Goal: Communication & Community: Ask a question

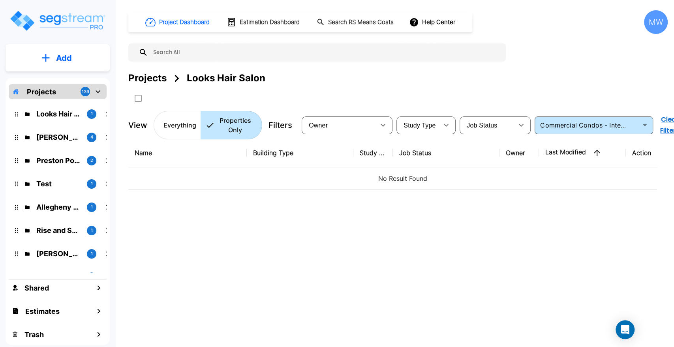
click at [79, 58] on button "Add" at bounding box center [58, 58] width 104 height 23
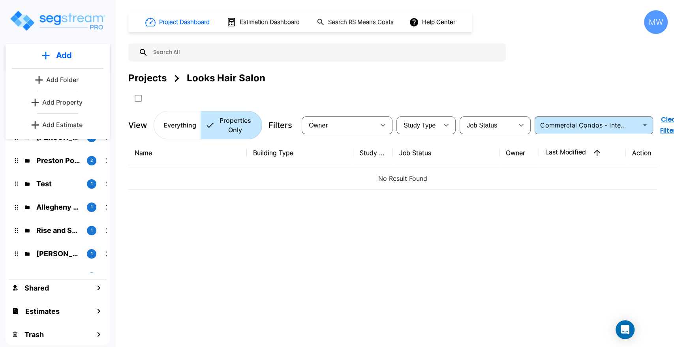
click at [73, 127] on p "Add Estimate" at bounding box center [62, 124] width 40 height 9
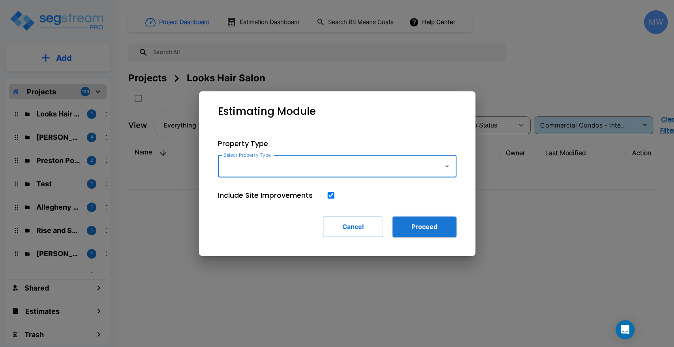
click at [313, 160] on input "Select Property Type" at bounding box center [328, 166] width 214 height 15
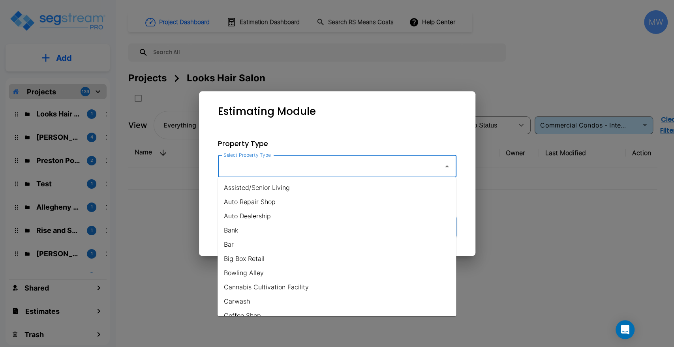
click at [277, 186] on li "Assisted/Senior Living" at bounding box center [336, 187] width 238 height 14
type input "Assisted/Senior Living"
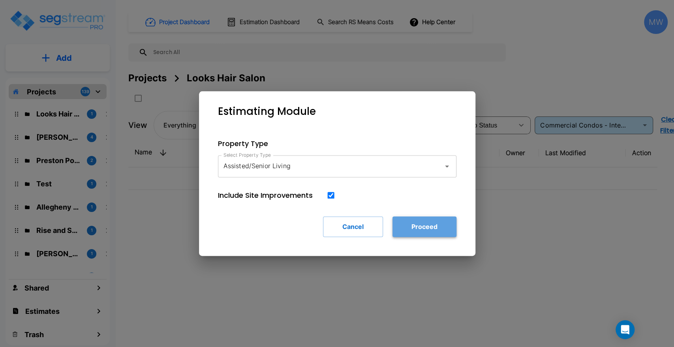
click at [439, 231] on button "Proceed" at bounding box center [424, 226] width 64 height 21
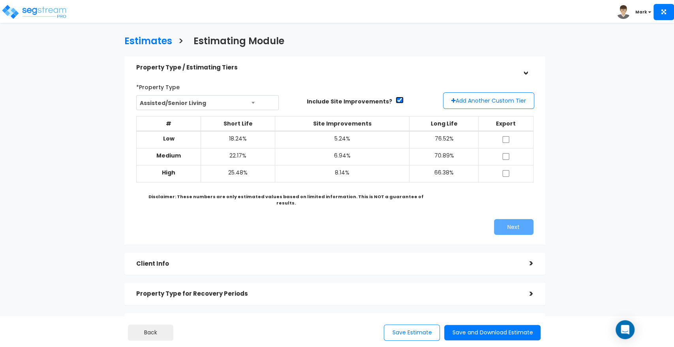
click at [395, 98] on input "checkbox" at bounding box center [399, 100] width 8 height 7
click at [395, 97] on input "checkbox" at bounding box center [399, 100] width 8 height 7
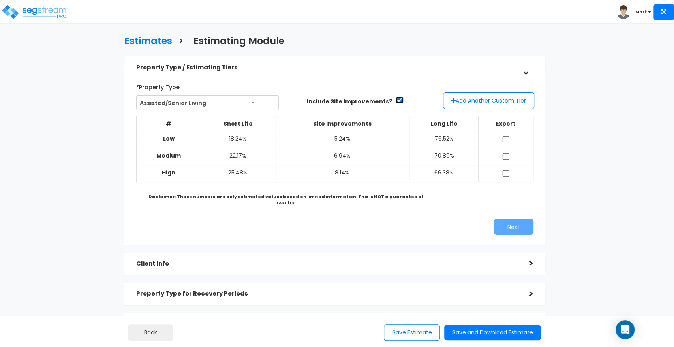
checkbox input "false"
click at [32, 16] on img at bounding box center [34, 12] width 67 height 16
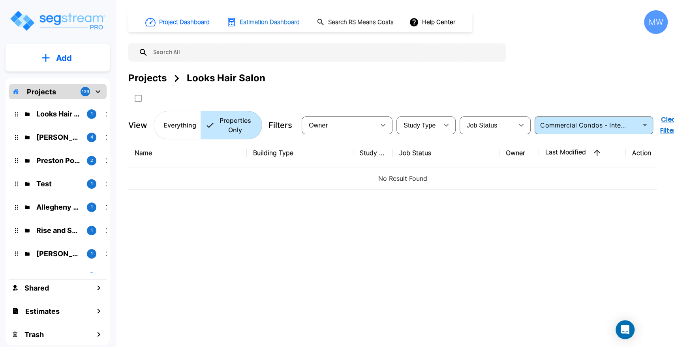
click at [249, 24] on h1 "Estimation Dashboard" at bounding box center [270, 22] width 60 height 9
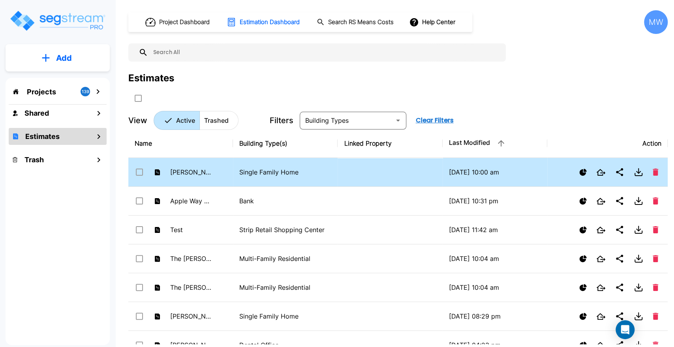
click at [291, 176] on p "Single Family Home" at bounding box center [285, 171] width 92 height 9
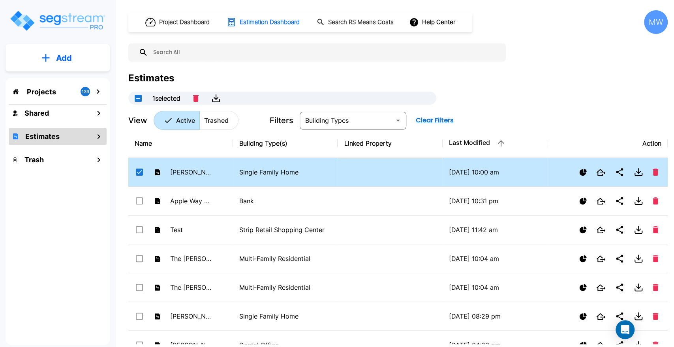
click at [291, 176] on p "Single Family Home" at bounding box center [285, 171] width 92 height 9
checkbox input "false"
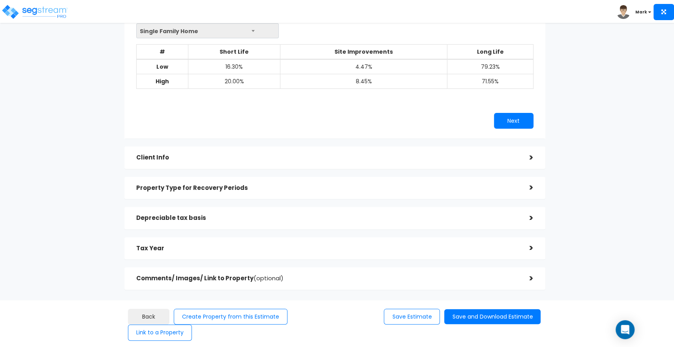
scroll to position [85, 0]
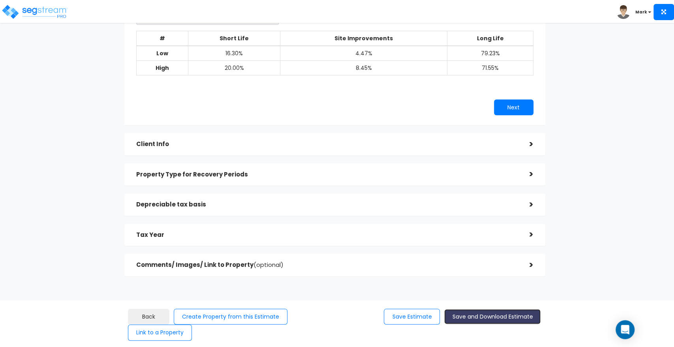
click at [475, 316] on button "Save and Download Estimate" at bounding box center [492, 316] width 96 height 15
click at [389, 213] on div "Depreciable tax basis >" at bounding box center [334, 204] width 421 height 22
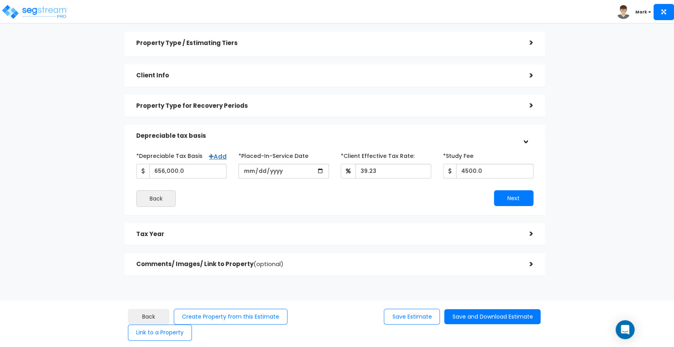
scroll to position [23, 0]
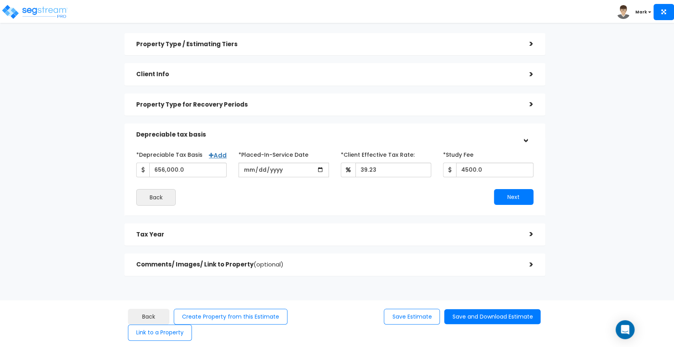
click at [281, 238] on div "Tax Year" at bounding box center [326, 234] width 381 height 15
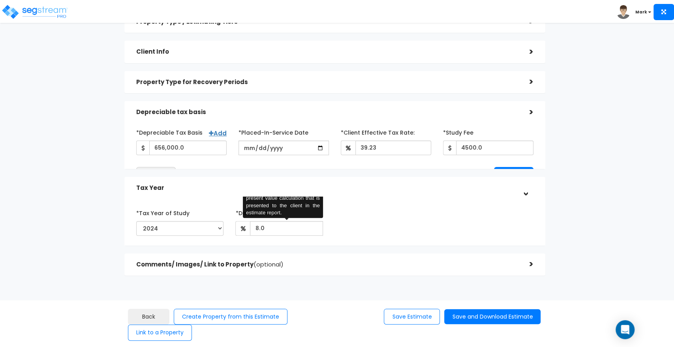
scroll to position [73, 0]
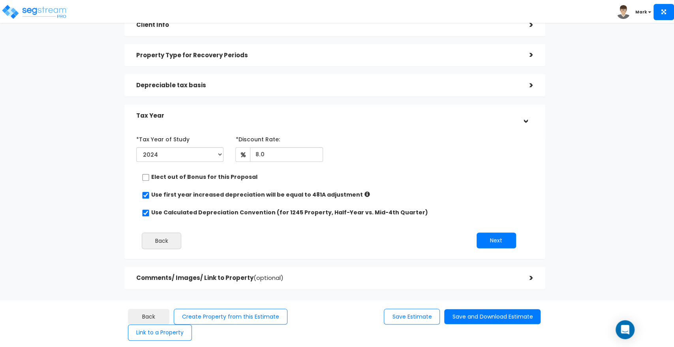
click at [253, 80] on div "Depreciable tax basis" at bounding box center [326, 85] width 381 height 15
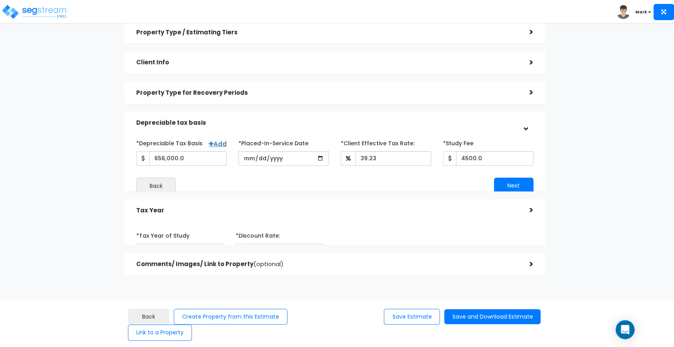
scroll to position [23, 0]
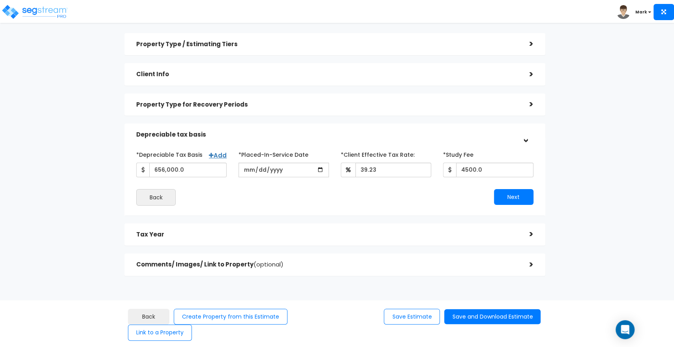
click at [294, 263] on h5 "Comments/ Images/ Link to Property (optional)" at bounding box center [326, 264] width 381 height 7
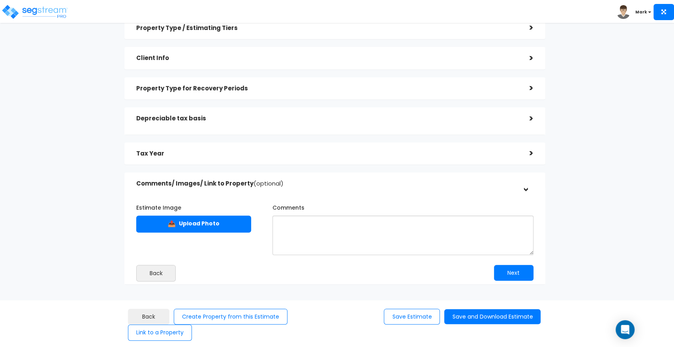
scroll to position [50, 0]
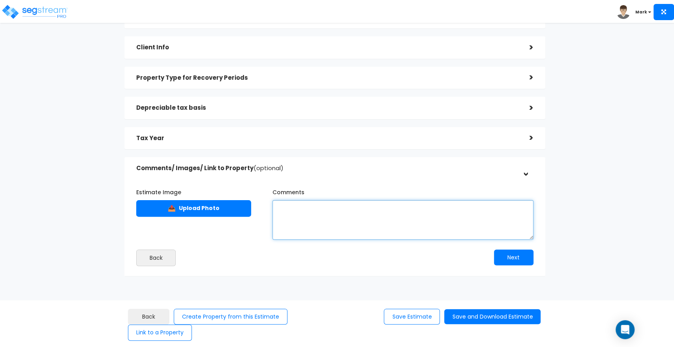
click at [299, 228] on textarea "Comments" at bounding box center [402, 219] width 261 height 39
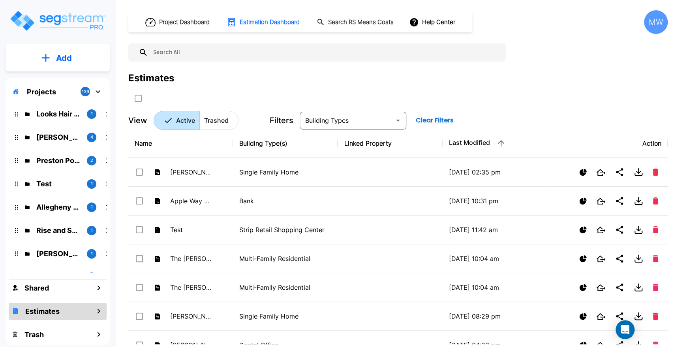
click at [77, 114] on p "Looks Hair Salon" at bounding box center [58, 114] width 44 height 11
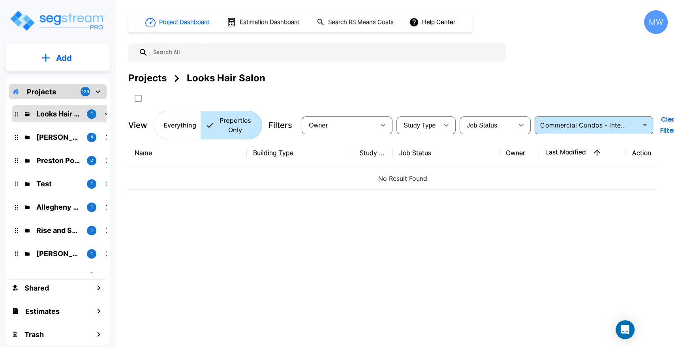
click at [673, 126] on button "Clear Filters" at bounding box center [669, 125] width 25 height 27
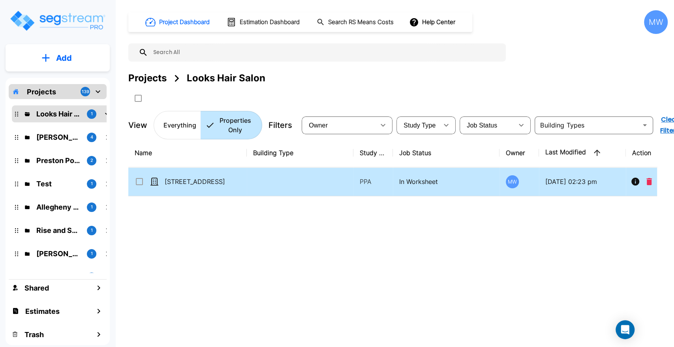
click at [316, 189] on td at bounding box center [300, 181] width 107 height 29
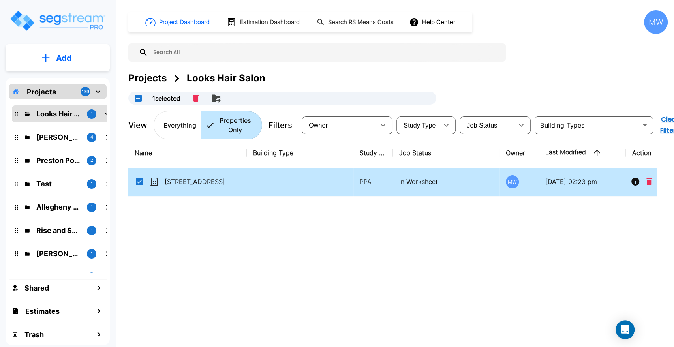
checkbox input "true"
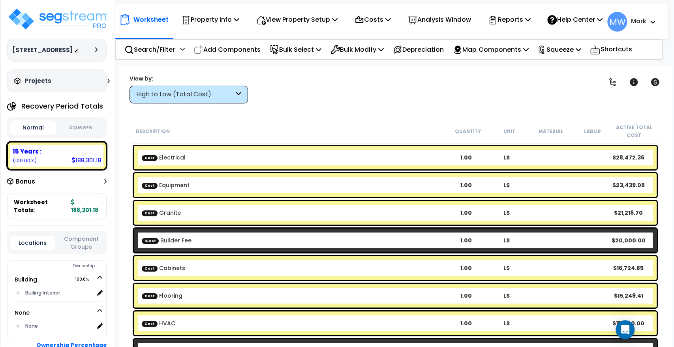
click at [103, 80] on div "Projects" at bounding box center [62, 81] width 101 height 8
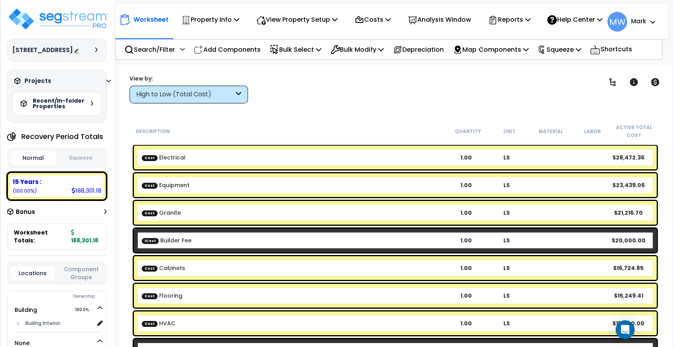
click at [103, 80] on div "Projects" at bounding box center [62, 81] width 101 height 8
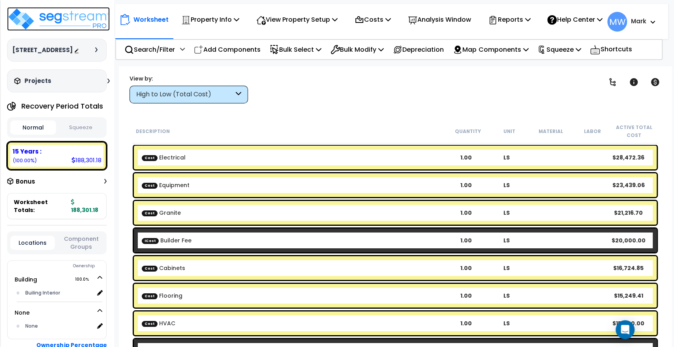
click at [59, 26] on img at bounding box center [58, 19] width 103 height 24
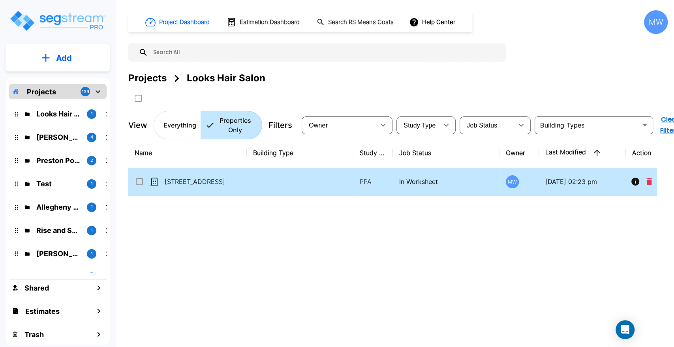
click at [309, 191] on td at bounding box center [300, 181] width 107 height 29
checkbox input "true"
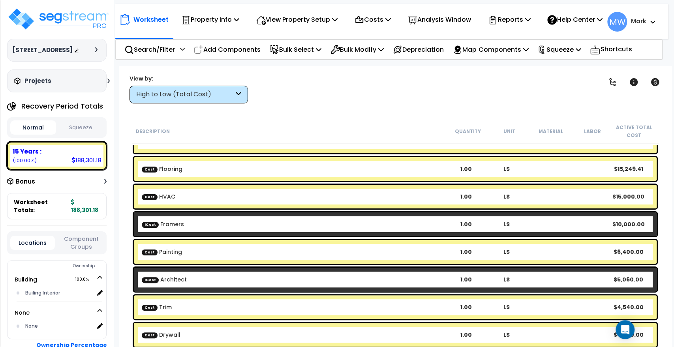
scroll to position [120, 0]
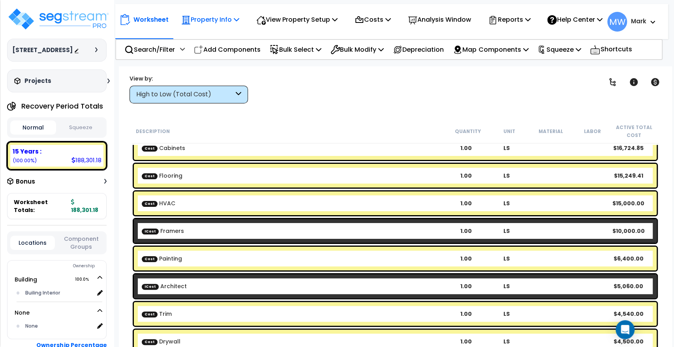
click at [208, 22] on p "Property Info" at bounding box center [210, 19] width 58 height 11
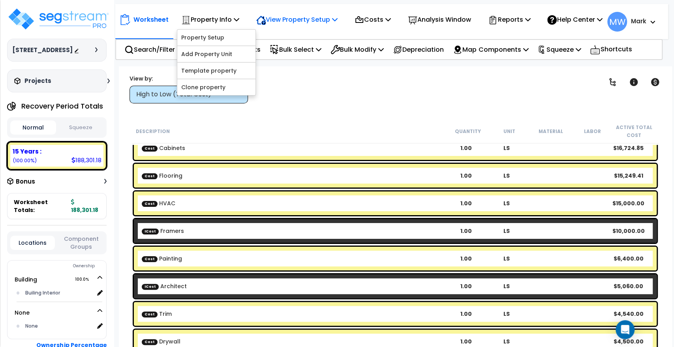
click at [239, 25] on p "View Property Setup" at bounding box center [210, 19] width 58 height 11
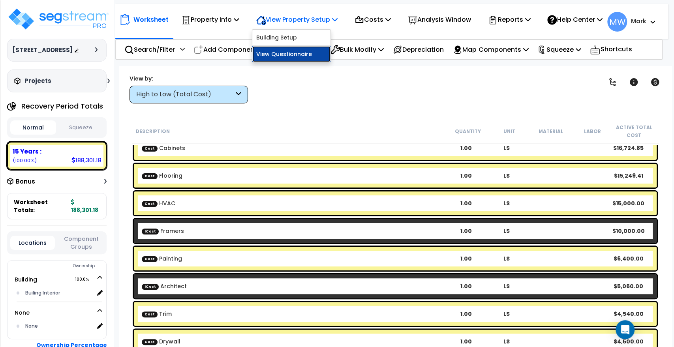
click at [277, 58] on link "View Questionnaire" at bounding box center [291, 54] width 78 height 16
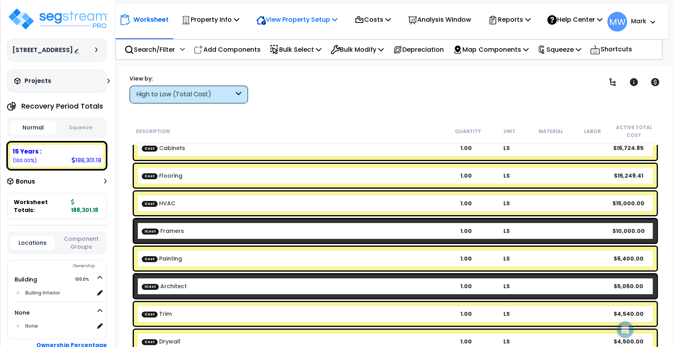
scroll to position [0, 0]
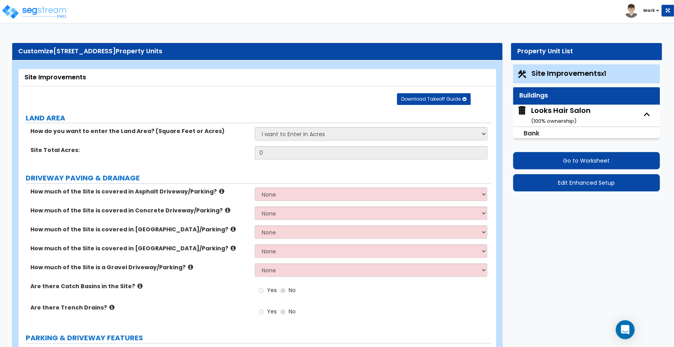
click at [555, 125] on div "Looks Hair Salon ( 100 % ownership)" at bounding box center [561, 115] width 60 height 20
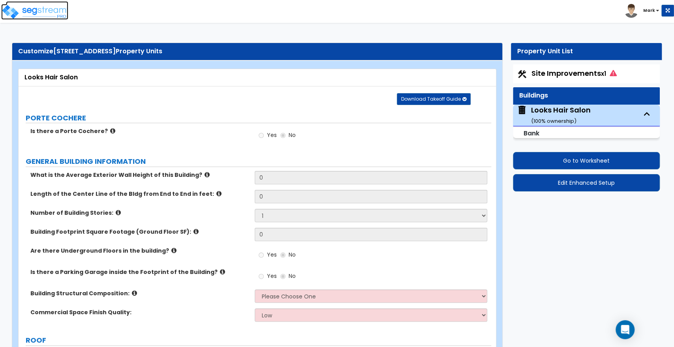
click at [28, 18] on img at bounding box center [34, 12] width 67 height 16
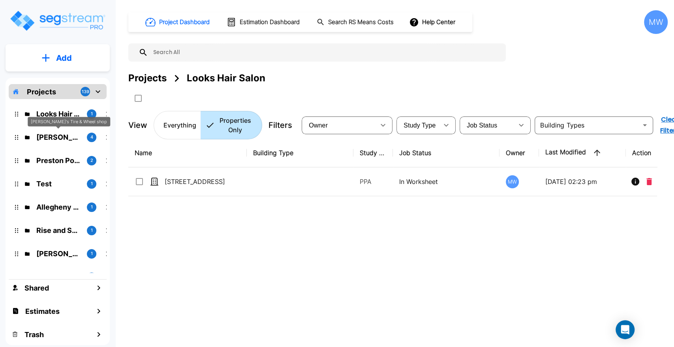
click at [64, 136] on p "Ramon's Tire & Wheel shop" at bounding box center [58, 137] width 44 height 11
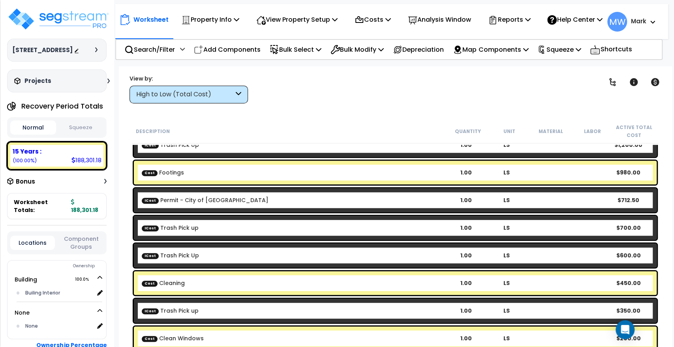
scroll to position [35, 0]
click at [221, 25] on p "Property Info" at bounding box center [210, 19] width 58 height 11
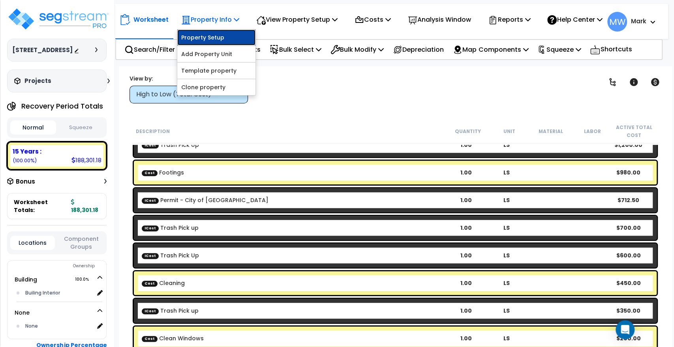
click at [201, 44] on link "Property Setup" at bounding box center [216, 38] width 78 height 16
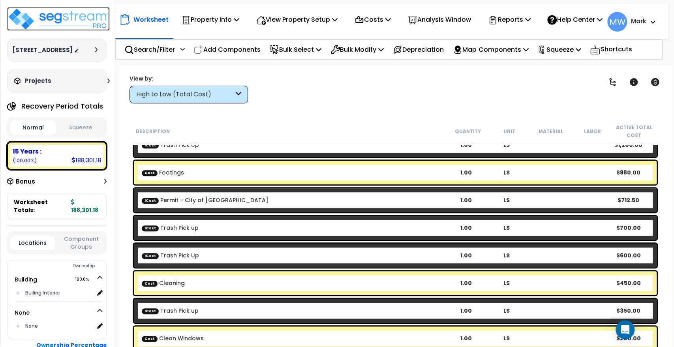
click at [58, 13] on img at bounding box center [58, 19] width 103 height 24
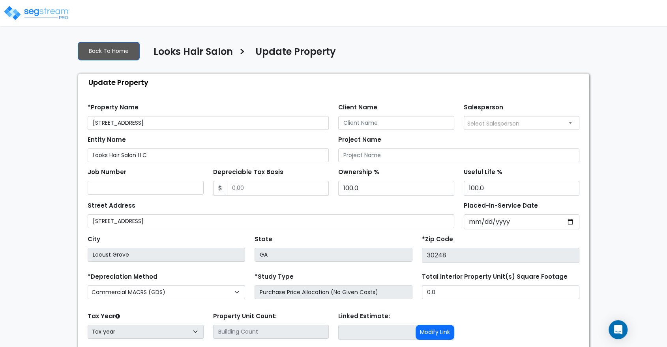
scroll to position [56, 0]
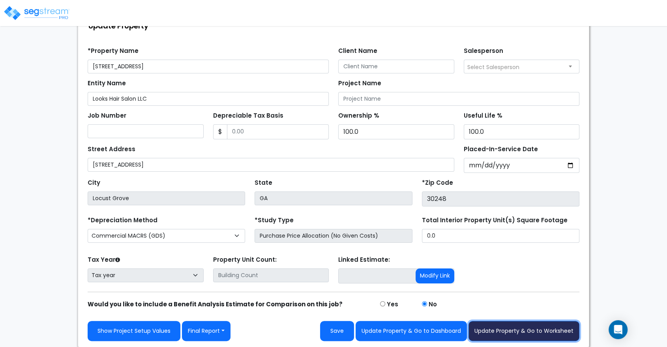
click at [502, 328] on button "Update Property & Go to Worksheet" at bounding box center [524, 331] width 111 height 20
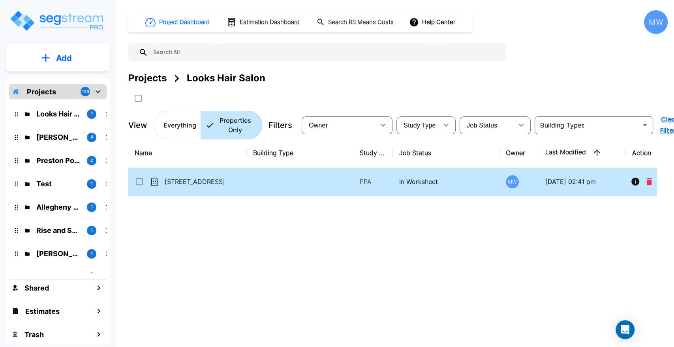
click at [300, 183] on td at bounding box center [300, 181] width 107 height 29
checkbox input "true"
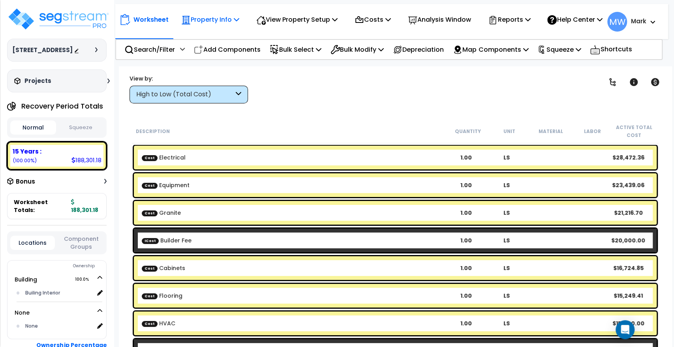
click at [199, 25] on p "Property Info" at bounding box center [210, 19] width 58 height 11
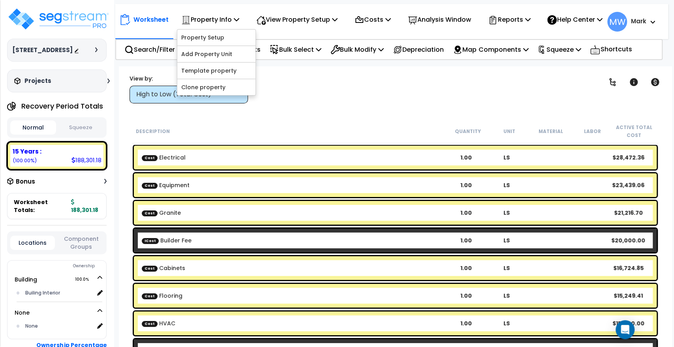
click at [89, 56] on div "3834 Hwy 42 S Depreciable Tax Basis : $0.00 Placed-In-Service Date : Additional…" at bounding box center [56, 50] width 99 height 23
click at [95, 47] on div at bounding box center [88, 50] width 28 height 8
click at [96, 47] on icon at bounding box center [96, 49] width 2 height 5
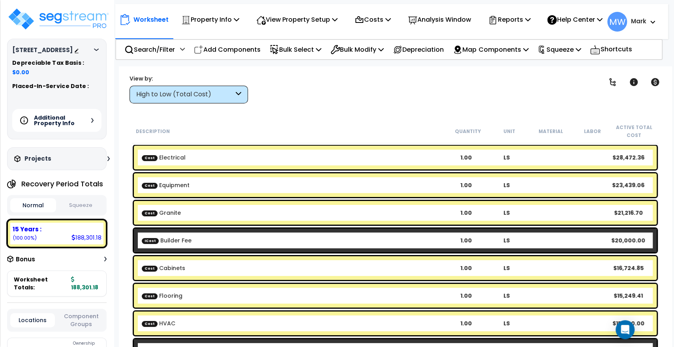
click at [86, 110] on div "Additional Property Info" at bounding box center [56, 120] width 89 height 23
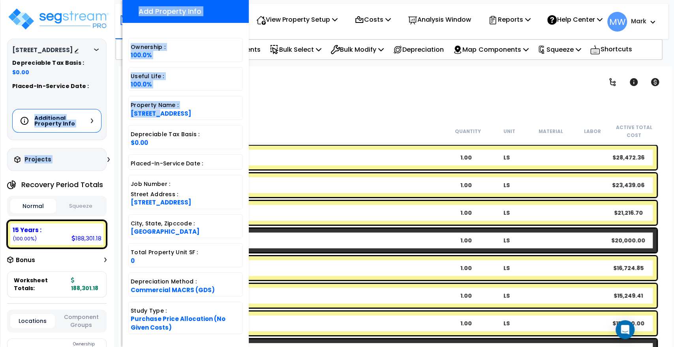
drag, startPoint x: 86, startPoint y: 110, endPoint x: 249, endPoint y: 132, distance: 164.9
click at [249, 66] on div "Property Name DB Costs Setup Indirect Costs Direct Costs Costs Setup Rapid Take…" at bounding box center [337, 51] width 674 height 32
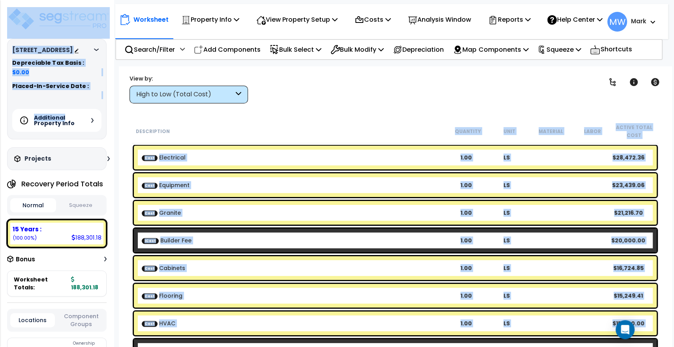
click at [82, 113] on div "Additional Property Info" at bounding box center [54, 120] width 69 height 19
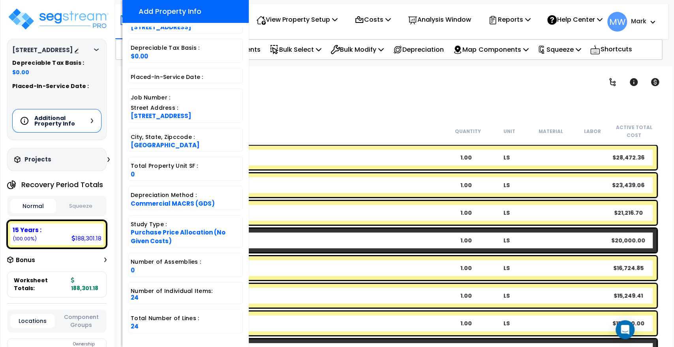
scroll to position [35, 0]
click at [86, 124] on h5 "Additional Property Info" at bounding box center [61, 120] width 55 height 11
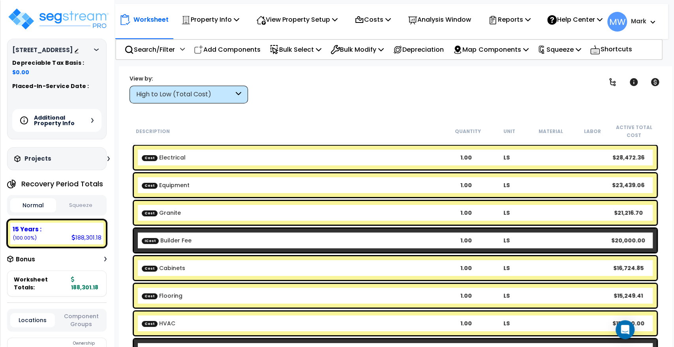
click at [97, 155] on div "Projects" at bounding box center [62, 159] width 101 height 8
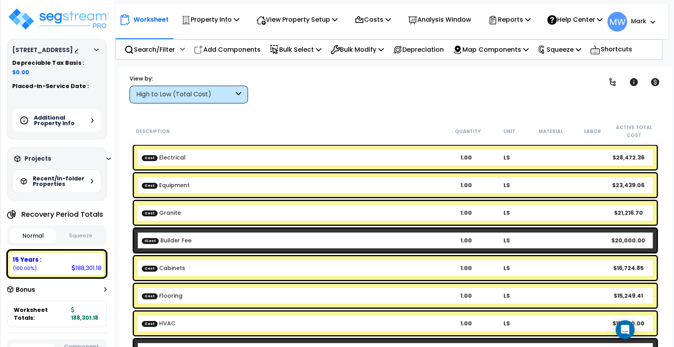
click at [94, 172] on div "Recent/In-folder Properties" at bounding box center [56, 181] width 89 height 24
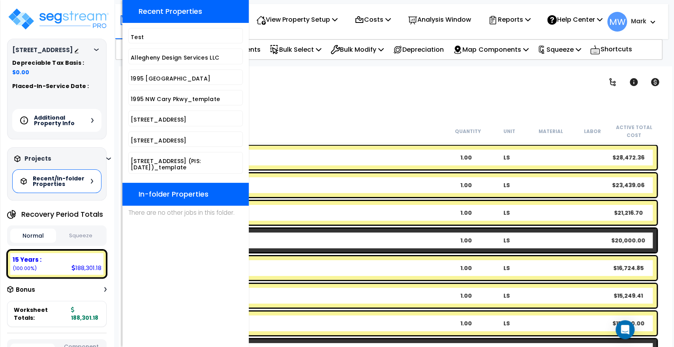
click at [294, 97] on div "Clear Filters" at bounding box center [423, 88] width 330 height 29
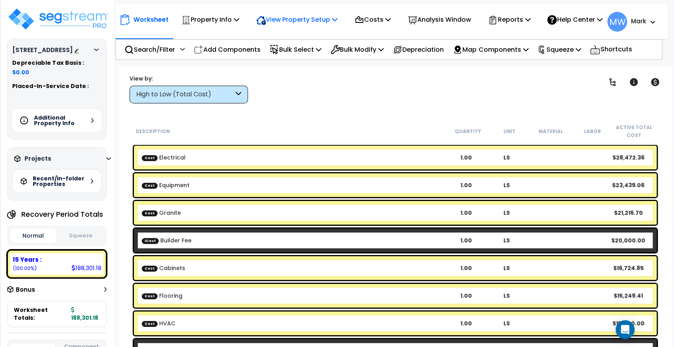
click at [239, 19] on p "View Property Setup" at bounding box center [210, 19] width 58 height 11
click at [292, 62] on link "View Questionnaire" at bounding box center [291, 54] width 78 height 16
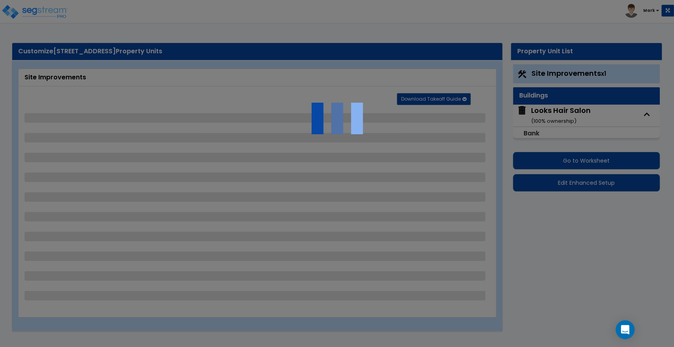
click at [573, 184] on div at bounding box center [337, 173] width 674 height 347
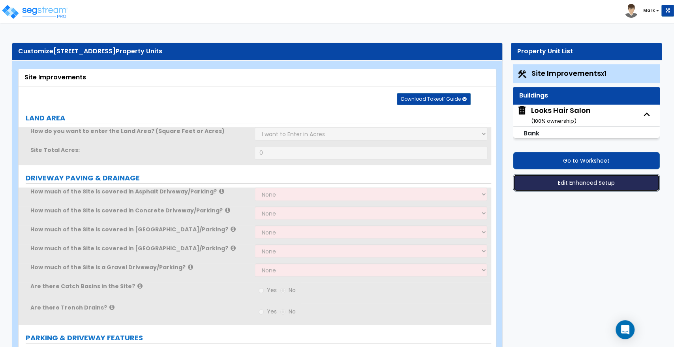
click at [573, 184] on button "Edit Enhanced Setup" at bounding box center [586, 182] width 147 height 17
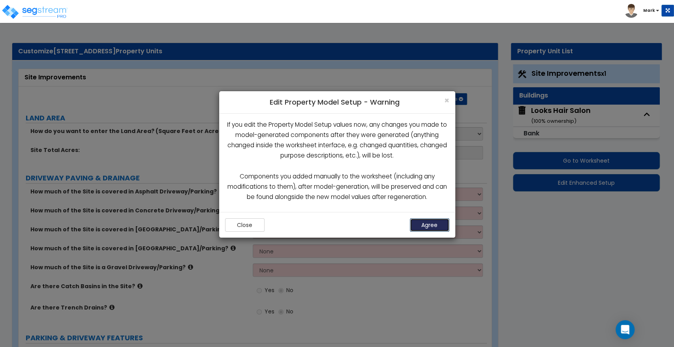
click at [429, 221] on button "Agree" at bounding box center [429, 224] width 39 height 13
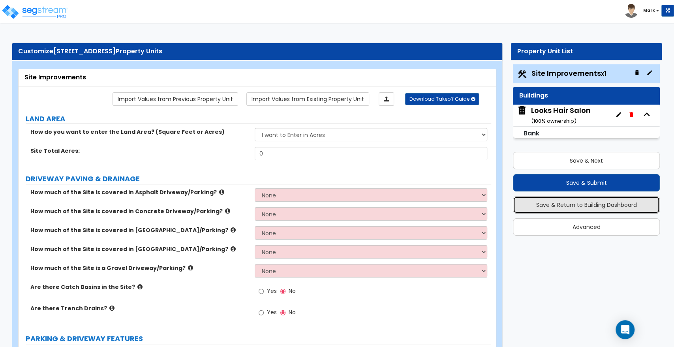
click at [599, 206] on button "Save & Return to Building Dashboard" at bounding box center [586, 204] width 147 height 17
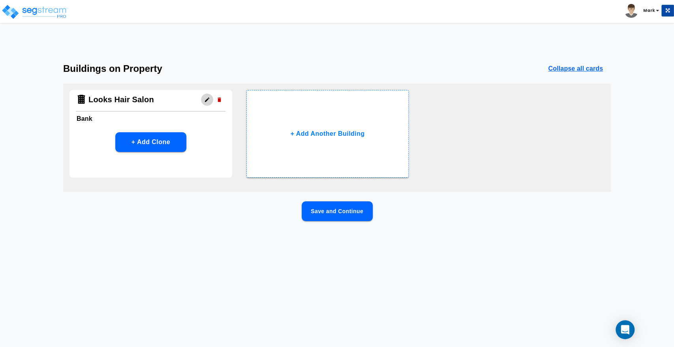
click at [206, 97] on icon "button" at bounding box center [207, 100] width 6 height 6
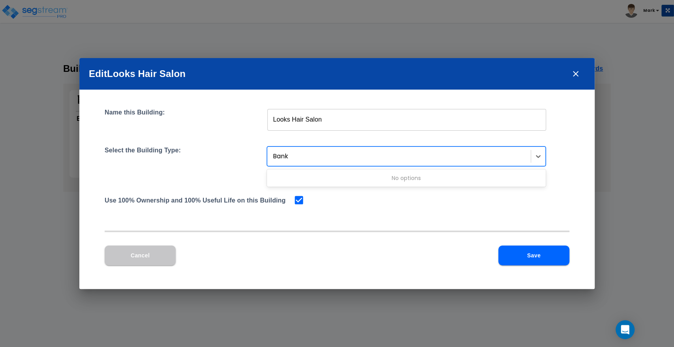
click at [322, 154] on div at bounding box center [400, 156] width 254 height 11
type input "s"
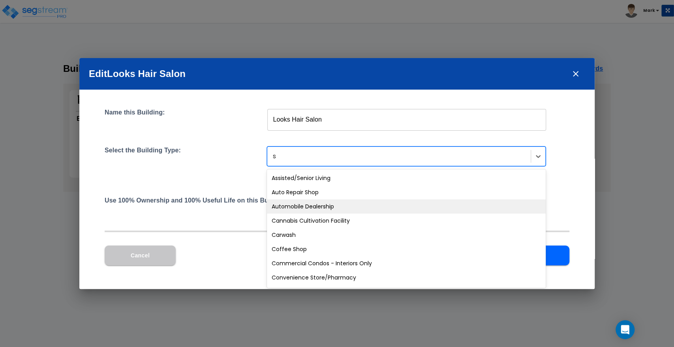
type input "s"
click at [183, 155] on div "Select the Building Type: 33 results available for search term s. Use Up and Do…" at bounding box center [337, 162] width 465 height 33
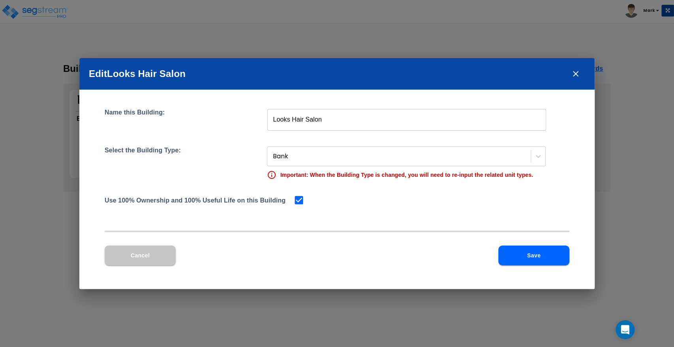
click at [145, 257] on button "Cancel" at bounding box center [140, 256] width 71 height 20
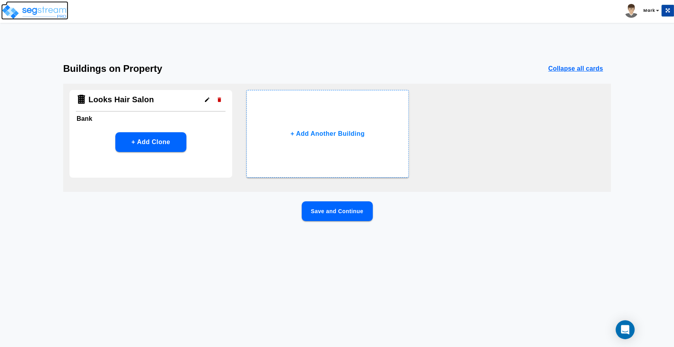
click at [57, 16] on img at bounding box center [34, 12] width 67 height 16
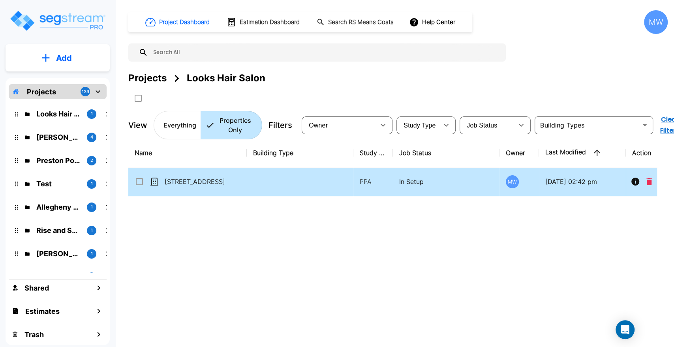
click at [210, 173] on td "[STREET_ADDRESS]" at bounding box center [187, 181] width 118 height 29
checkbox input "true"
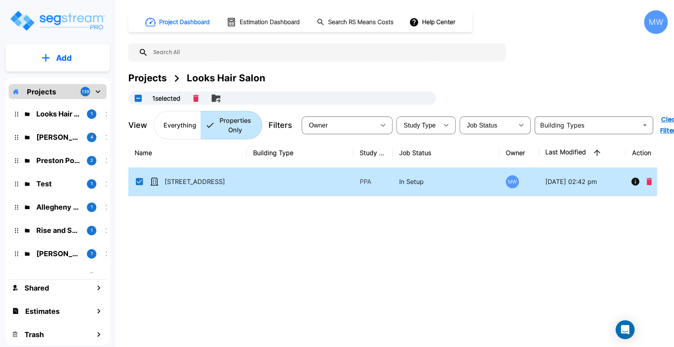
click at [174, 128] on p "Everything" at bounding box center [179, 124] width 33 height 9
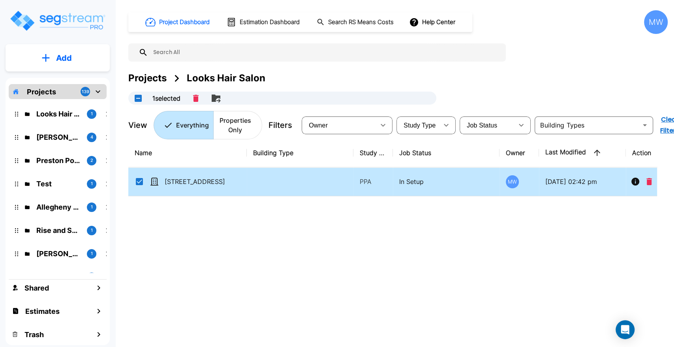
click at [251, 235] on div "Name Building Type Study Type Job Status Owner Last Modified Action 3834 Hwy 42…" at bounding box center [392, 246] width 529 height 215
click at [253, 193] on td at bounding box center [300, 181] width 107 height 29
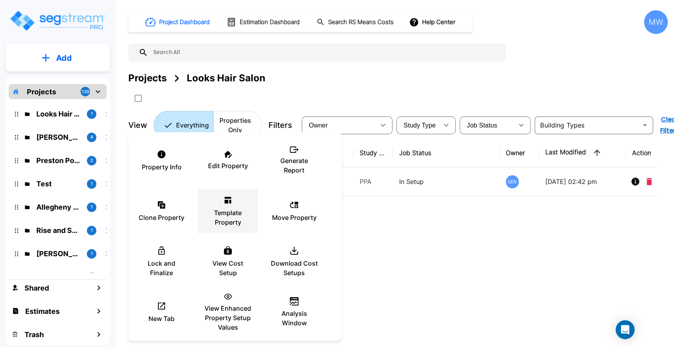
click at [239, 206] on div "Template Property" at bounding box center [227, 210] width 47 height 39
click at [476, 75] on div at bounding box center [337, 173] width 674 height 347
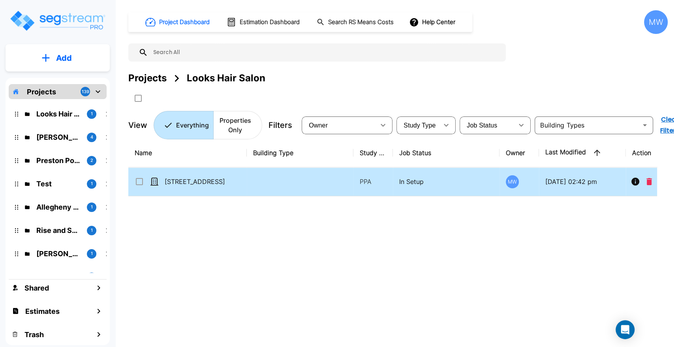
click at [274, 185] on td at bounding box center [300, 181] width 107 height 29
checkbox input "true"
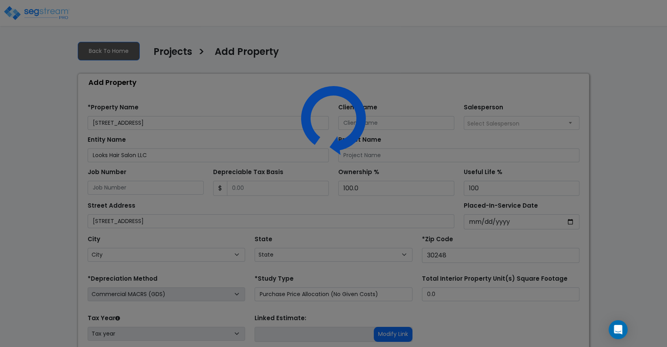
select select "GA"
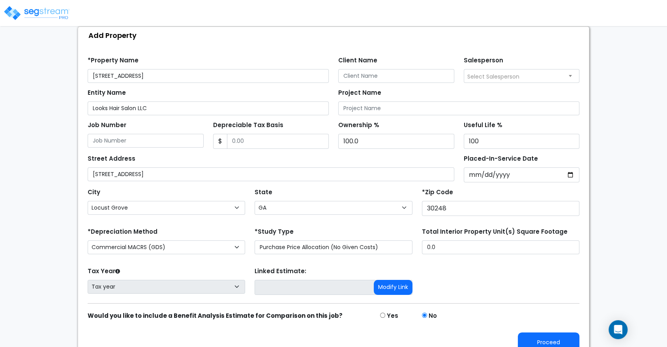
scroll to position [58, 0]
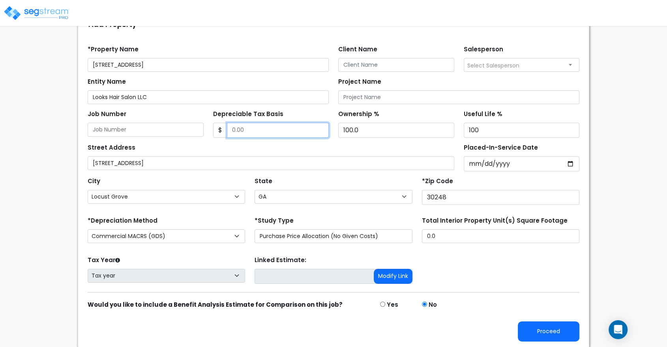
click at [258, 131] on input "Depreciable Tax Basis" at bounding box center [278, 130] width 102 height 15
type input "180,000"
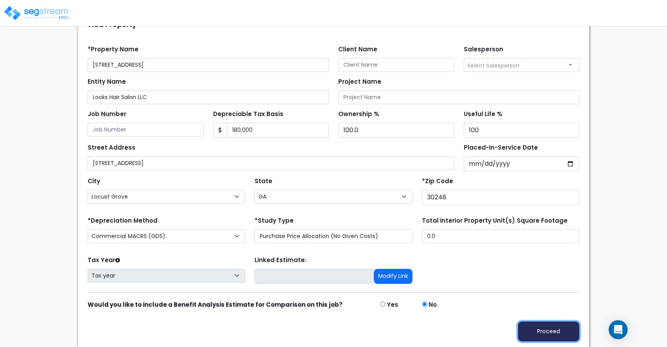
click at [551, 333] on button "Proceed" at bounding box center [549, 331] width 62 height 20
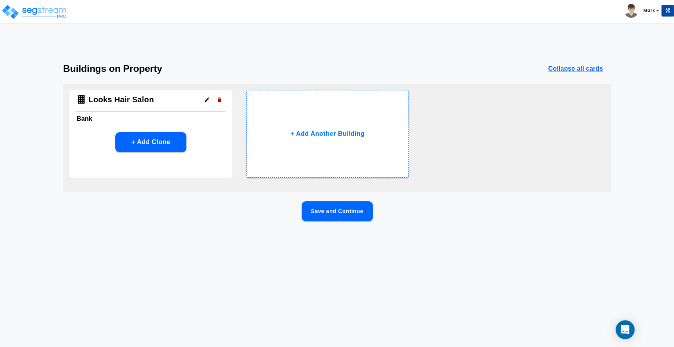
click at [203, 101] on button "button" at bounding box center [207, 100] width 12 height 12
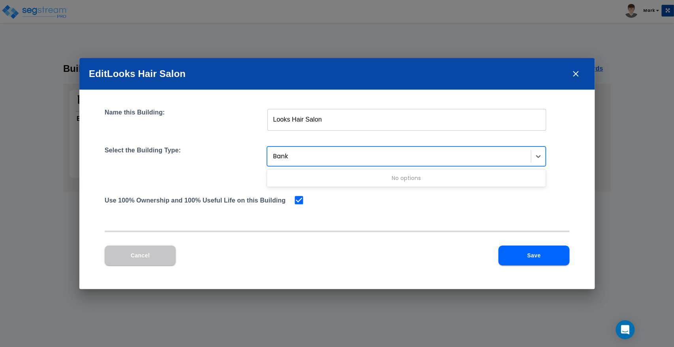
click at [302, 152] on div at bounding box center [400, 156] width 254 height 11
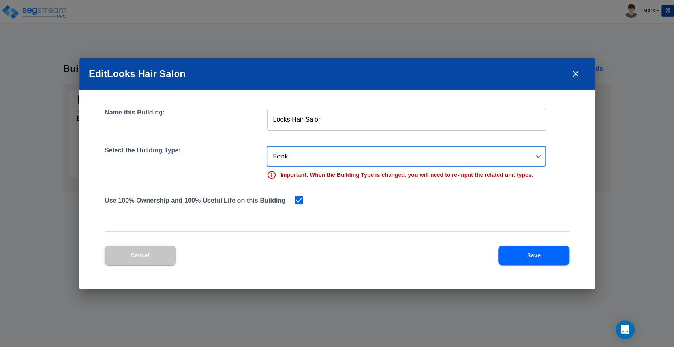
click at [302, 152] on div at bounding box center [400, 156] width 254 height 11
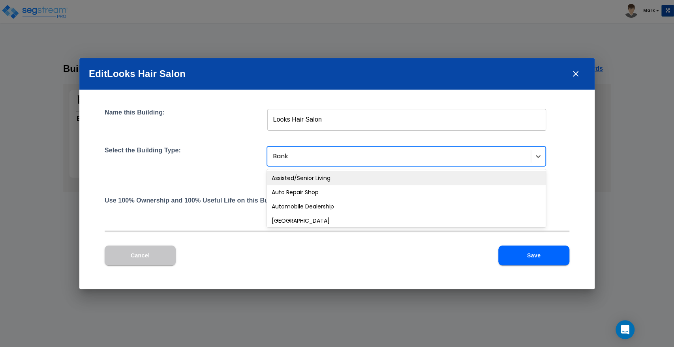
click at [317, 154] on div at bounding box center [400, 156] width 254 height 11
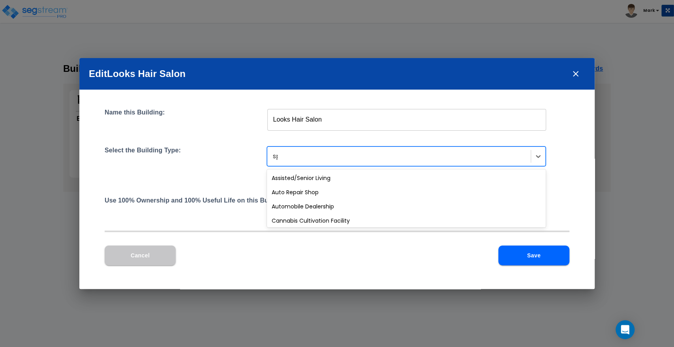
type input "s"
click at [602, 84] on div "Edit Looks Hair Salon Name this Building: Looks Hair Salon ​ Select the Buildin…" at bounding box center [337, 173] width 674 height 347
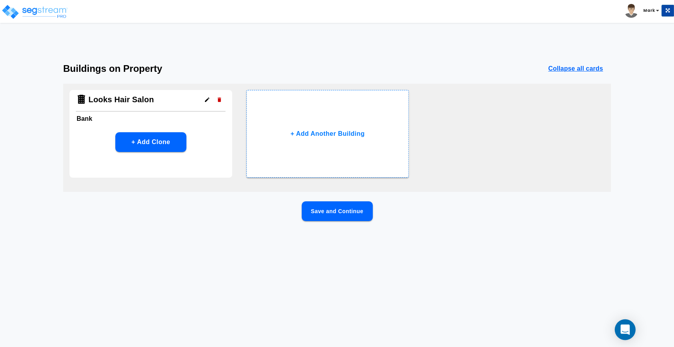
click at [625, 331] on icon "Open Intercom Messenger" at bounding box center [624, 329] width 9 height 10
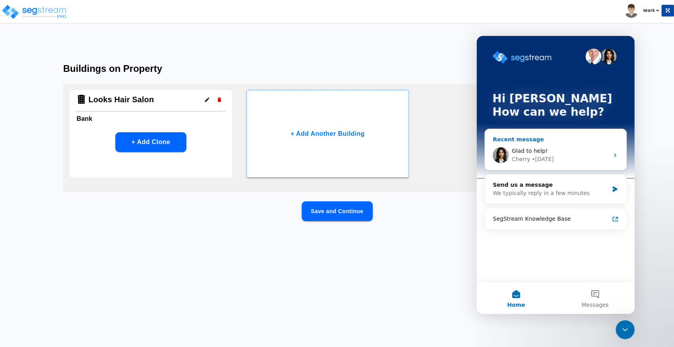
click at [546, 161] on div "• [DATE]" at bounding box center [543, 159] width 22 height 8
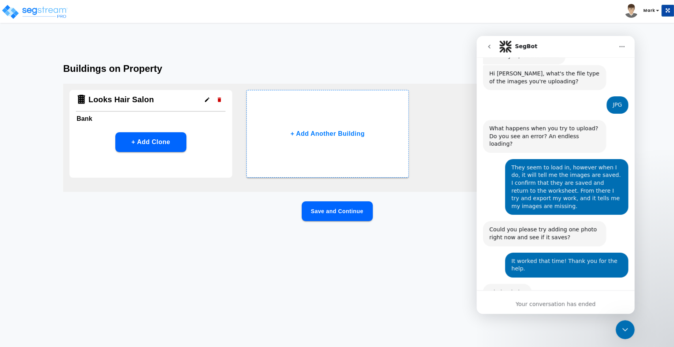
scroll to position [291, 0]
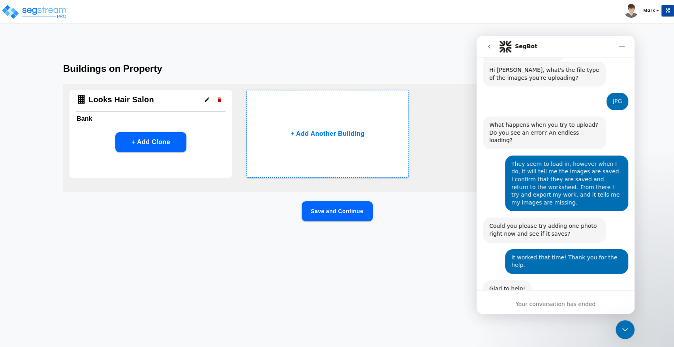
click at [617, 329] on div "Close Intercom Messenger" at bounding box center [624, 329] width 19 height 19
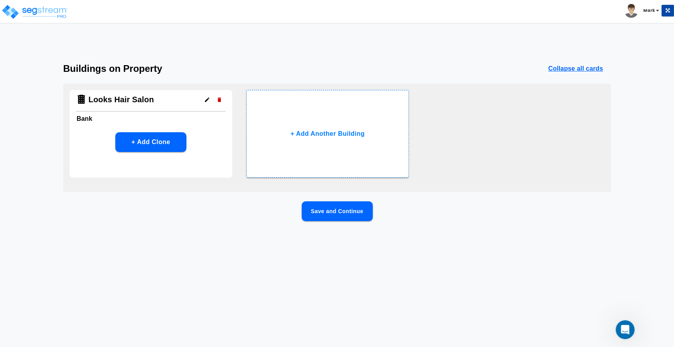
drag, startPoint x: 2, startPoint y: 9, endPoint x: 471, endPoint y: 100, distance: 478.1
click at [471, 100] on div "Looks Hair Salon Bank + Add Clone + Add Another Building" at bounding box center [336, 138] width 547 height 108
click at [620, 330] on icon "Open Intercom Messenger" at bounding box center [625, 329] width 13 height 13
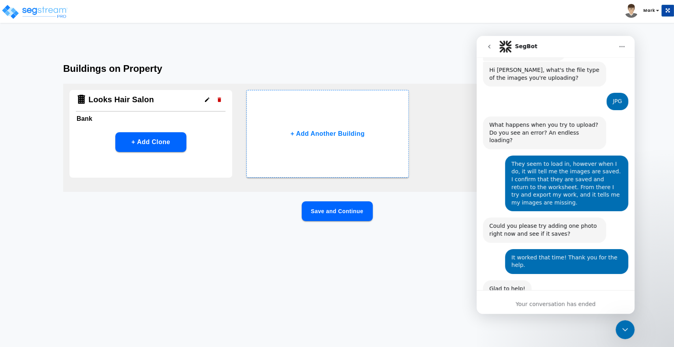
click at [487, 51] on button "go back" at bounding box center [489, 46] width 15 height 15
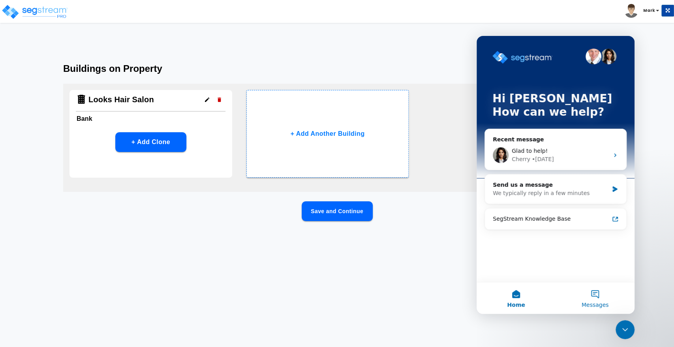
click at [589, 299] on button "Messages" at bounding box center [594, 298] width 79 height 32
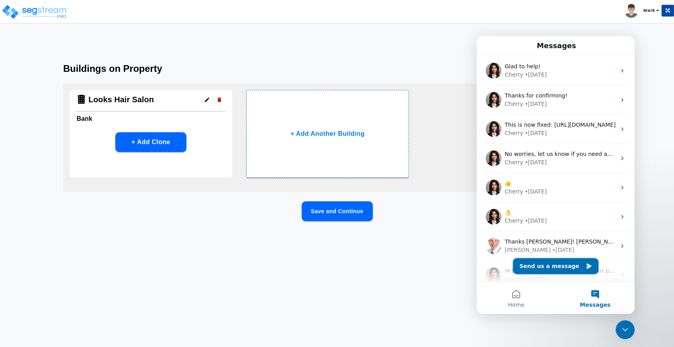
click at [544, 263] on button "Send us a message" at bounding box center [555, 266] width 85 height 16
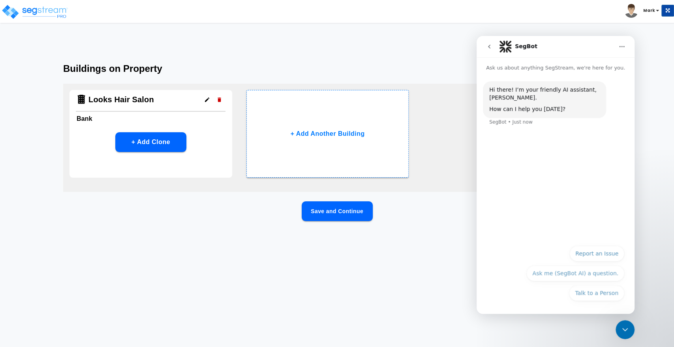
click at [594, 299] on button "Talk to a Person" at bounding box center [596, 293] width 55 height 16
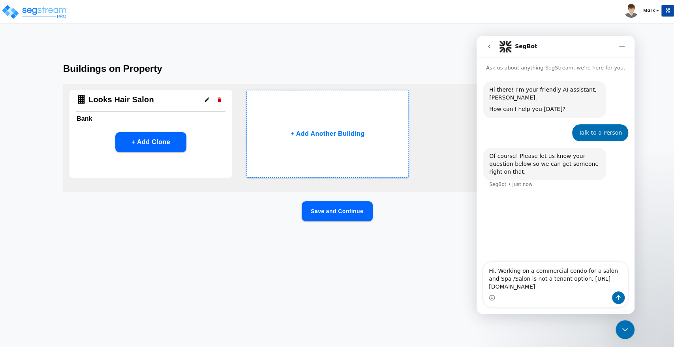
type textarea "Hi. Working on a commercial condo for a salon and Spa /Salon is not a tenant op…"
click at [620, 297] on icon "Send a message…" at bounding box center [618, 297] width 6 height 6
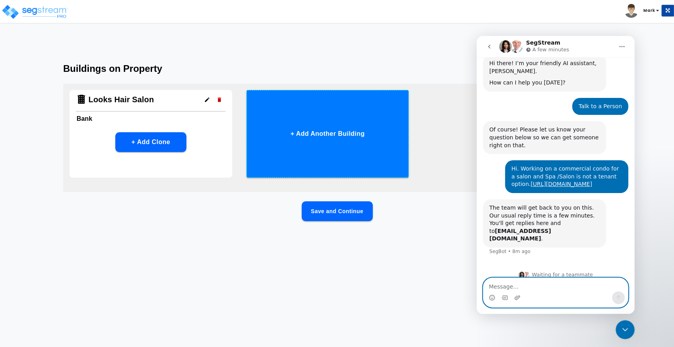
scroll to position [26, 0]
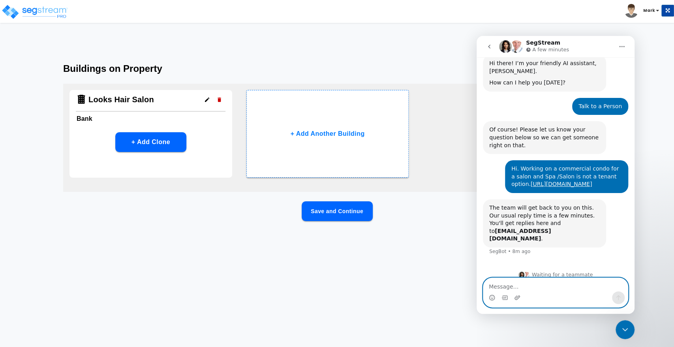
click at [514, 285] on textarea "Message…" at bounding box center [555, 284] width 144 height 13
